Goal: Task Accomplishment & Management: Use online tool/utility

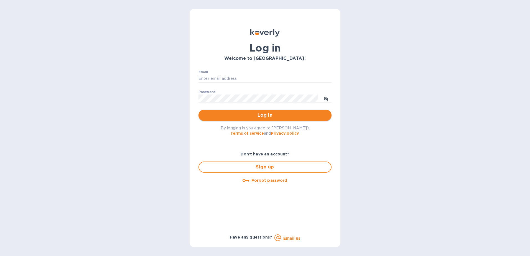
type input "[EMAIL_ADDRESS][DOMAIN_NAME]"
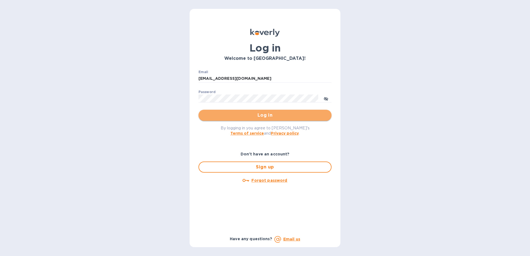
click at [262, 117] on span "Log in" at bounding box center [265, 115] width 124 height 7
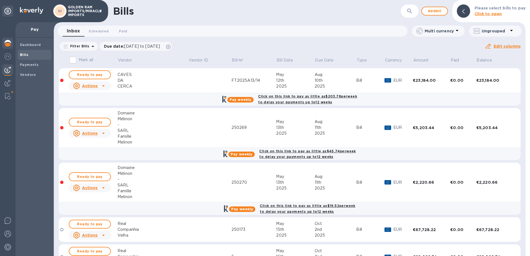
click at [6, 43] on img at bounding box center [7, 43] width 7 height 7
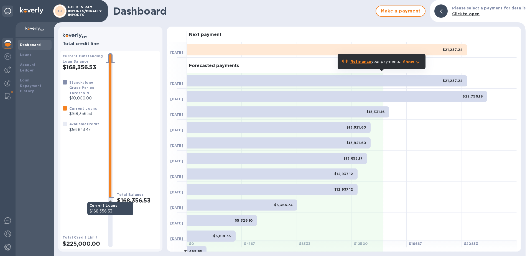
drag, startPoint x: 110, startPoint y: 140, endPoint x: 110, endPoint y: 161, distance: 21.1
click at [110, 161] on div at bounding box center [110, 126] width 2 height 144
